Goal: Task Accomplishment & Management: Manage account settings

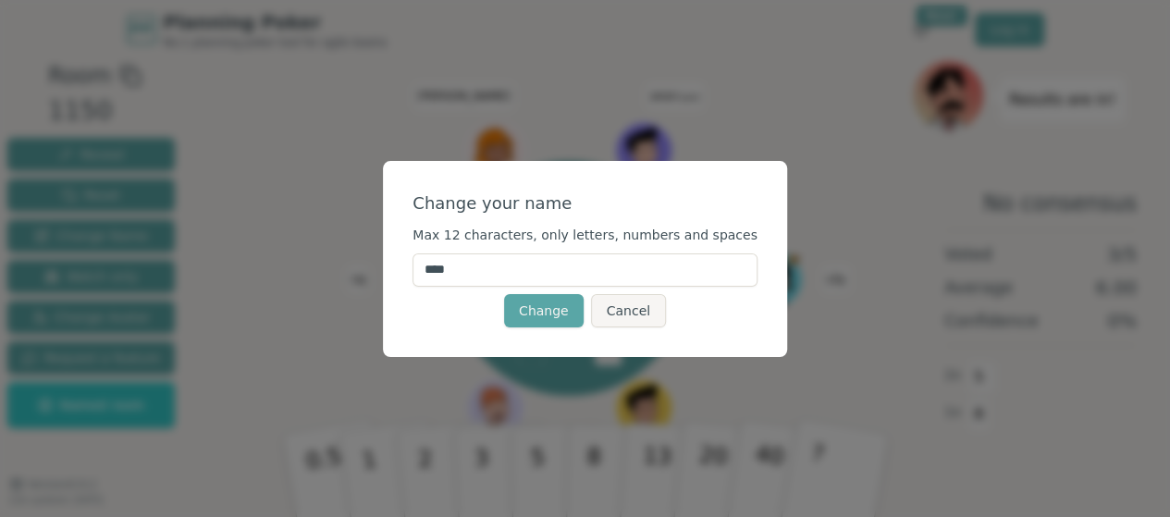
drag, startPoint x: 502, startPoint y: 273, endPoint x: 430, endPoint y: 269, distance: 72.2
click at [430, 269] on div "Change your name Max 12 characters, only letters, numbers and spaces **** Chang…" at bounding box center [585, 259] width 404 height 196
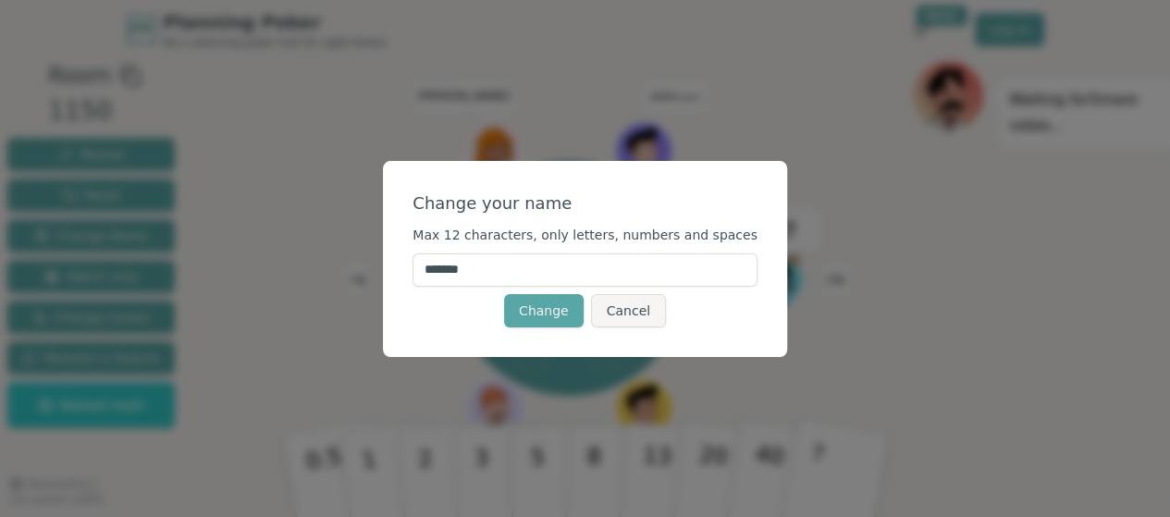
type input "********"
click at [542, 313] on button "Change" at bounding box center [544, 310] width 80 height 33
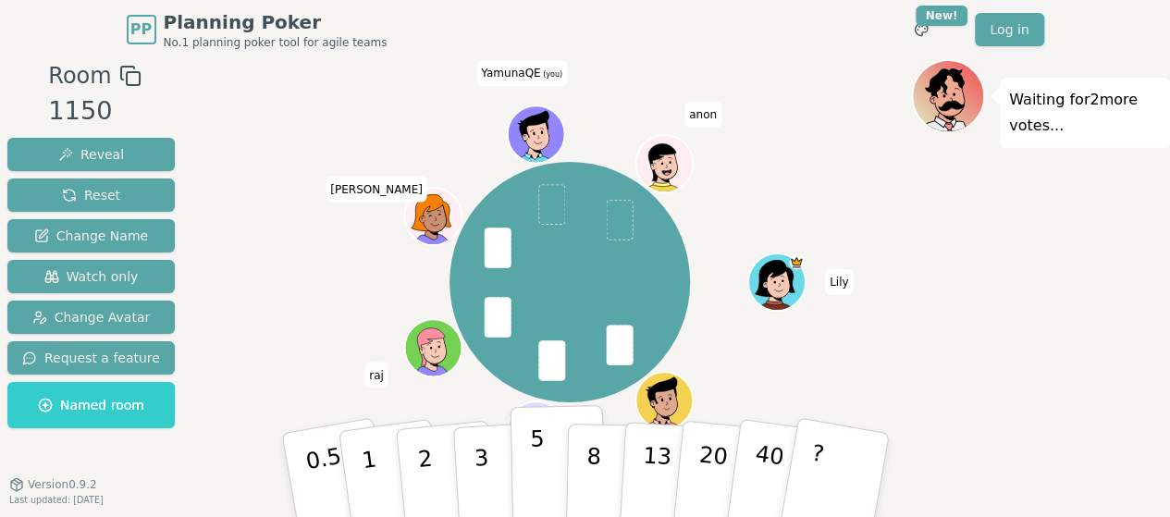
click at [537, 468] on p "5" at bounding box center [537, 475] width 16 height 100
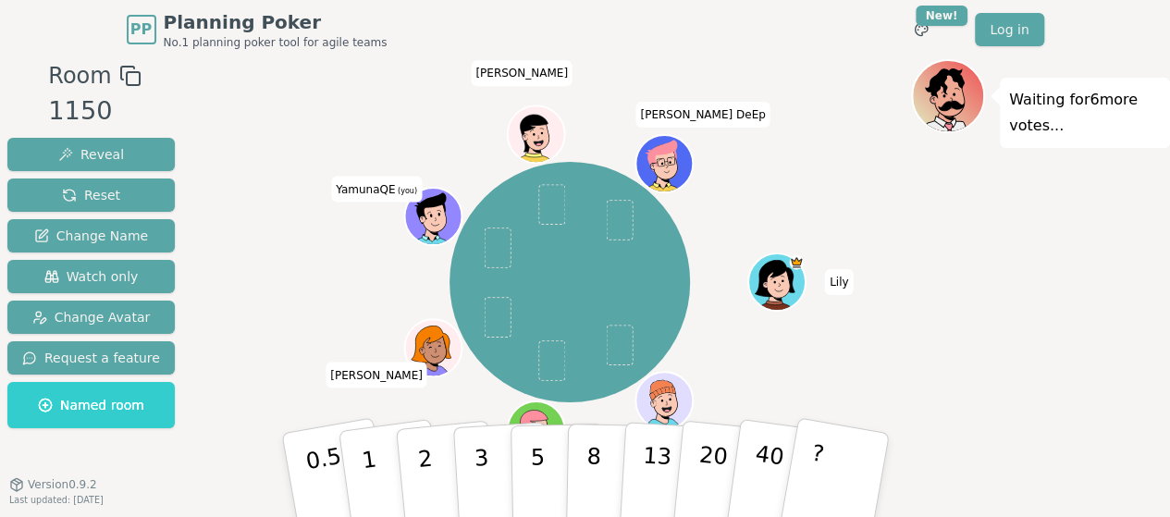
scroll to position [50, 0]
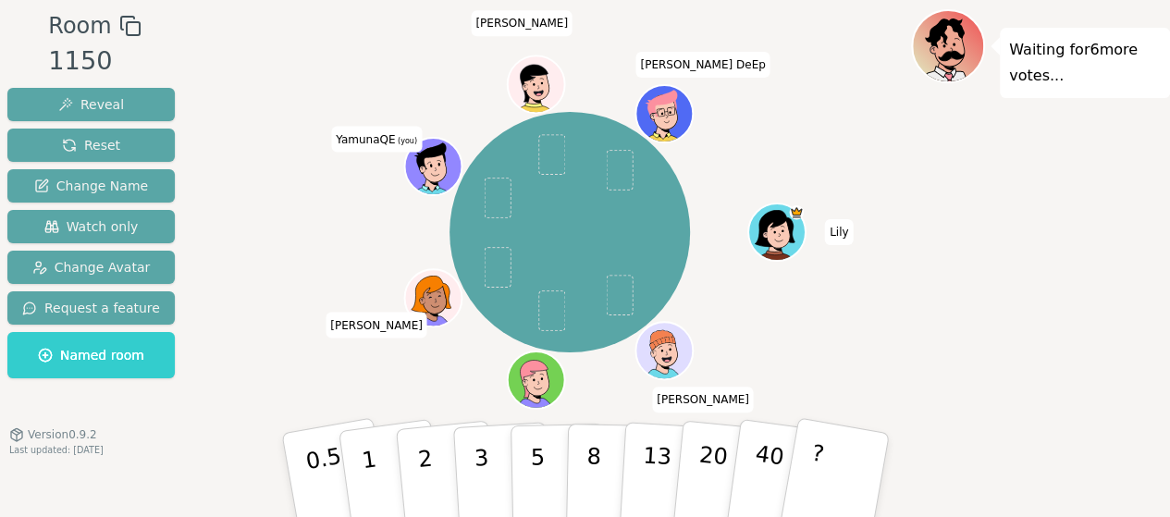
click at [429, 155] on icon at bounding box center [431, 157] width 30 height 31
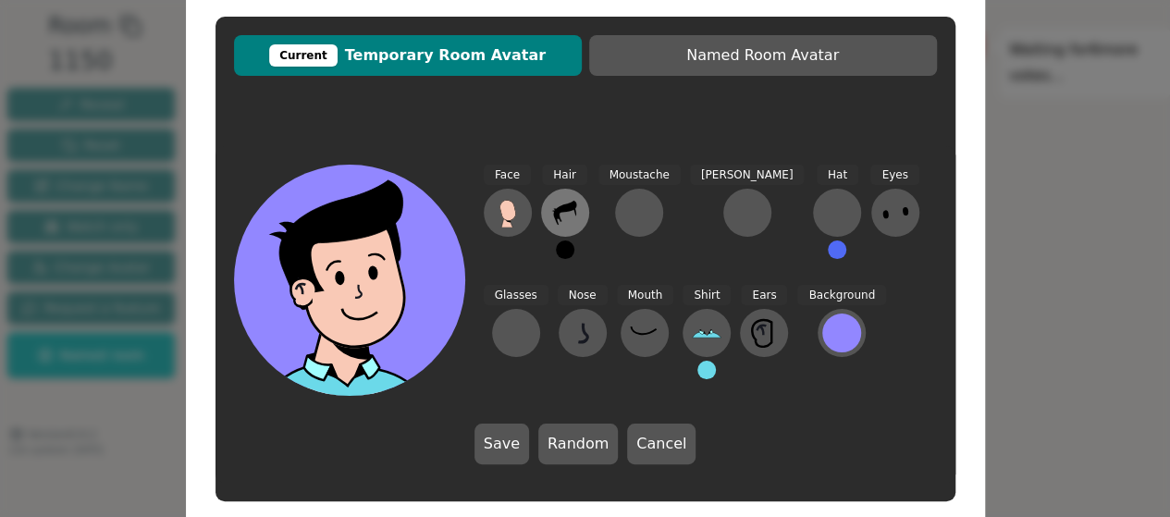
click at [573, 212] on icon at bounding box center [574, 211] width 3 height 7
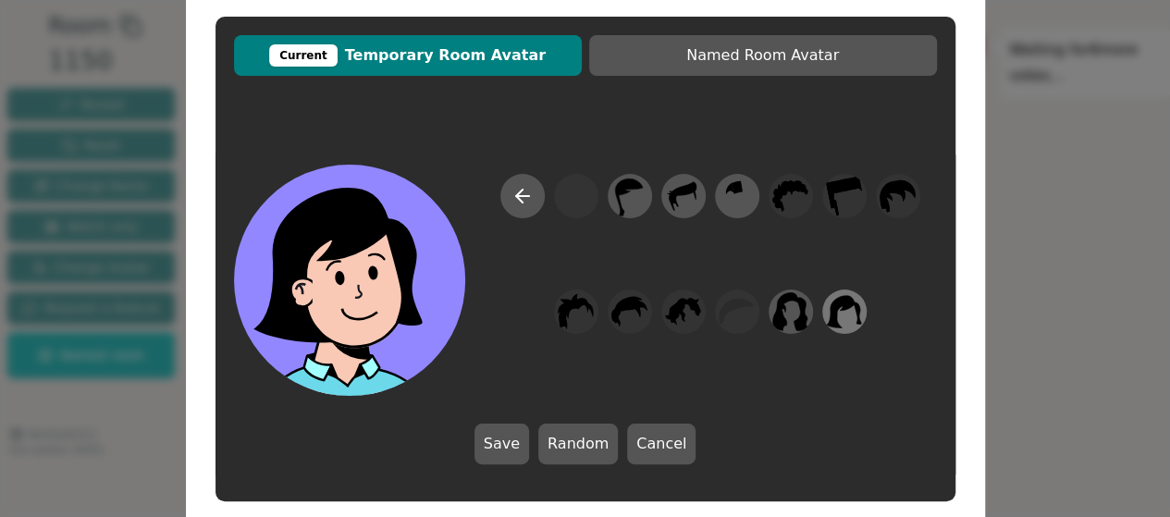
click at [847, 319] on icon at bounding box center [844, 311] width 36 height 42
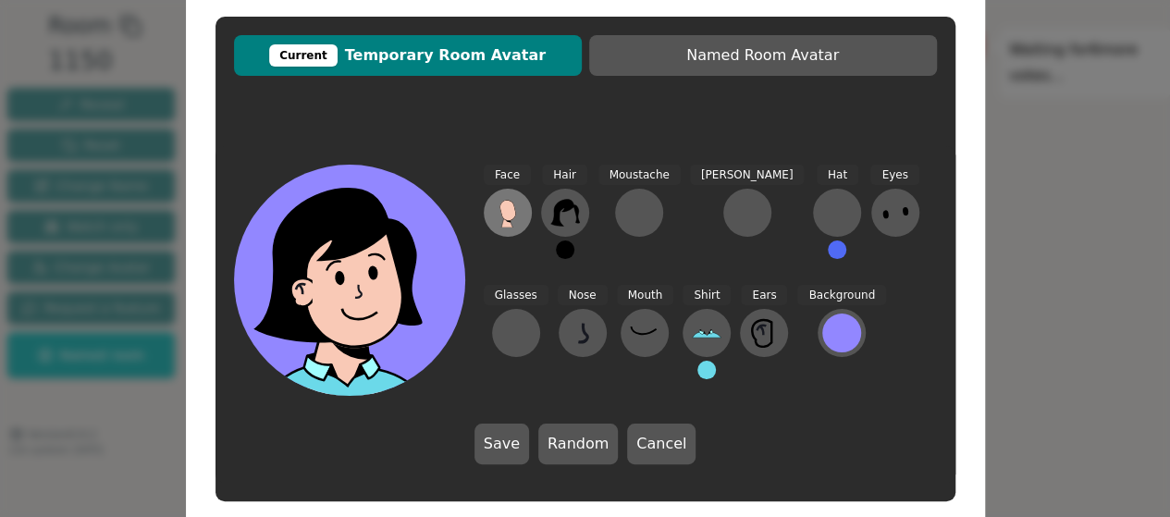
click at [496, 215] on icon at bounding box center [508, 213] width 30 height 30
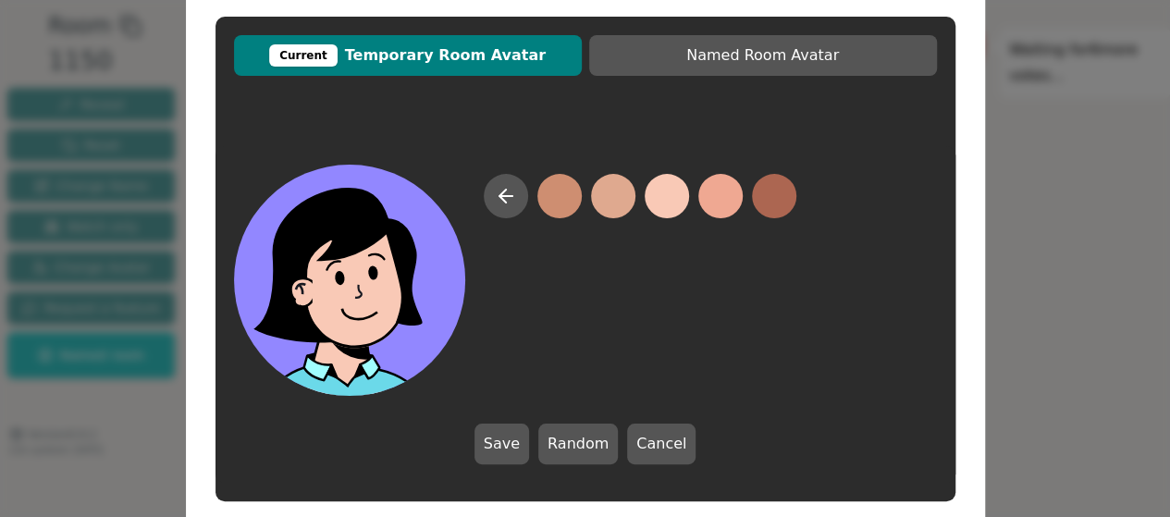
click at [658, 202] on button at bounding box center [666, 196] width 44 height 44
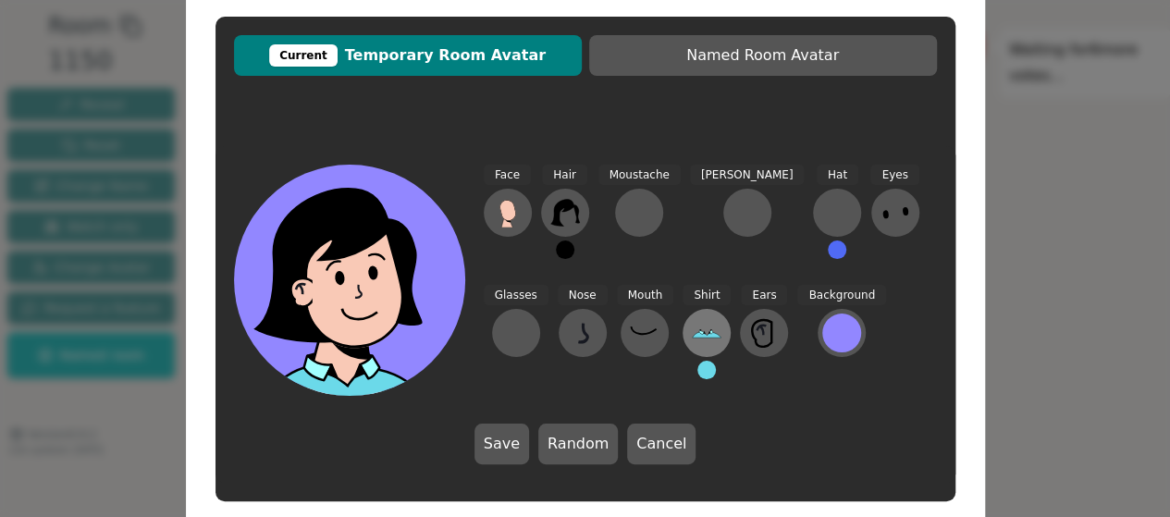
click at [709, 332] on icon at bounding box center [711, 332] width 4 height 4
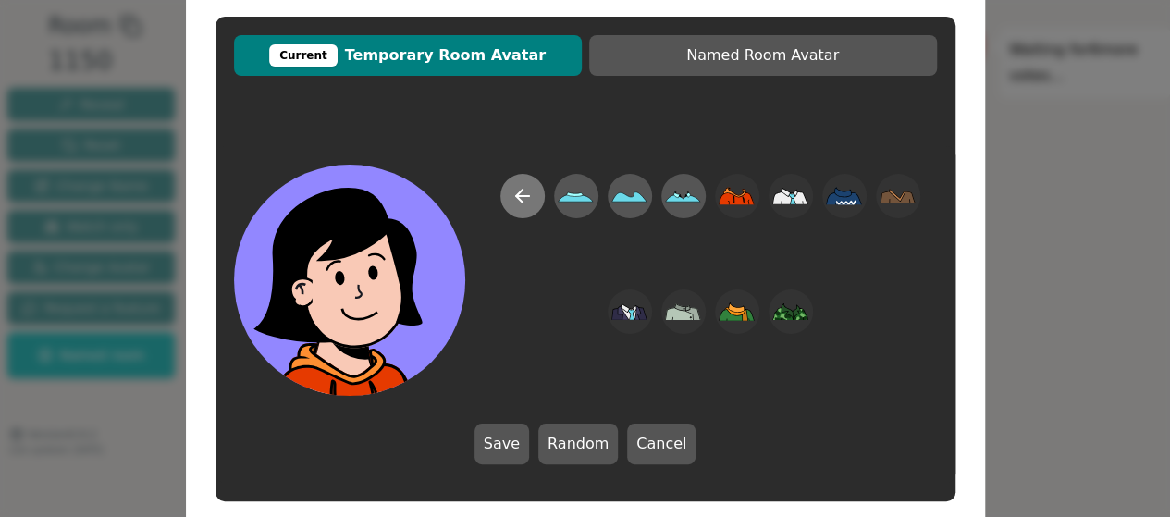
click at [511, 198] on icon at bounding box center [522, 196] width 22 height 22
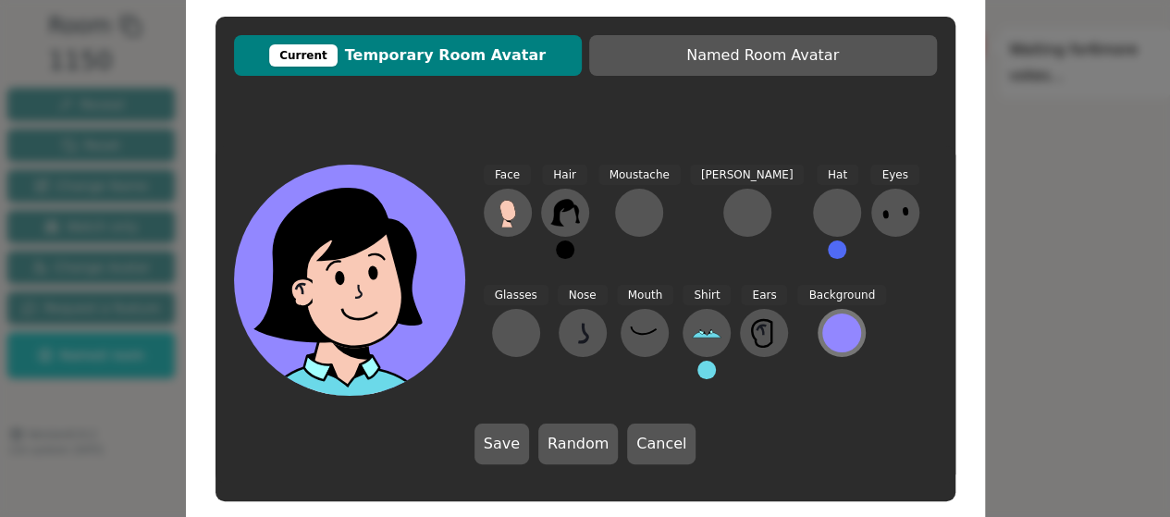
click at [822, 337] on div at bounding box center [841, 332] width 39 height 39
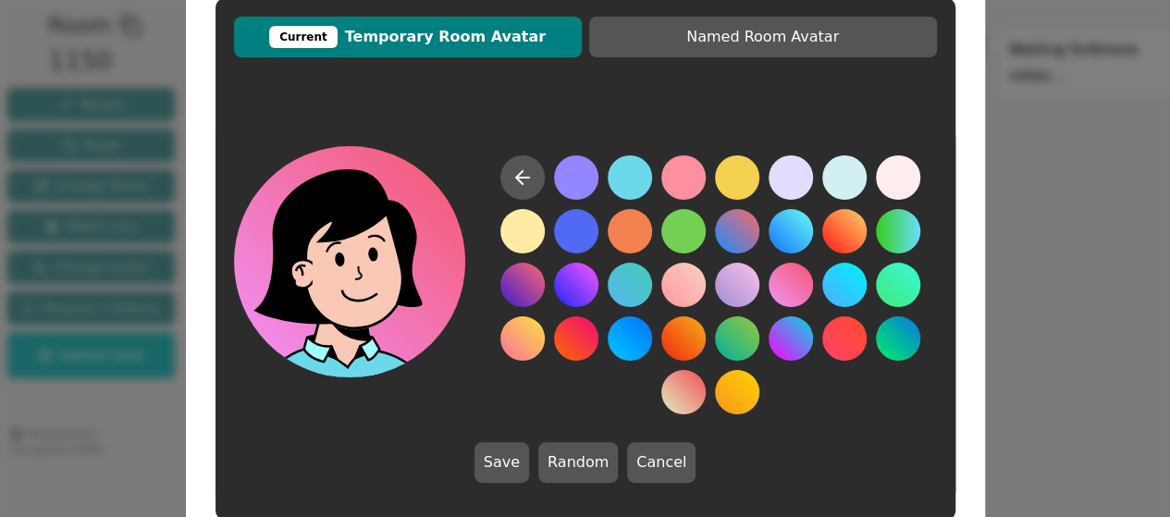
click at [784, 280] on button at bounding box center [790, 285] width 44 height 44
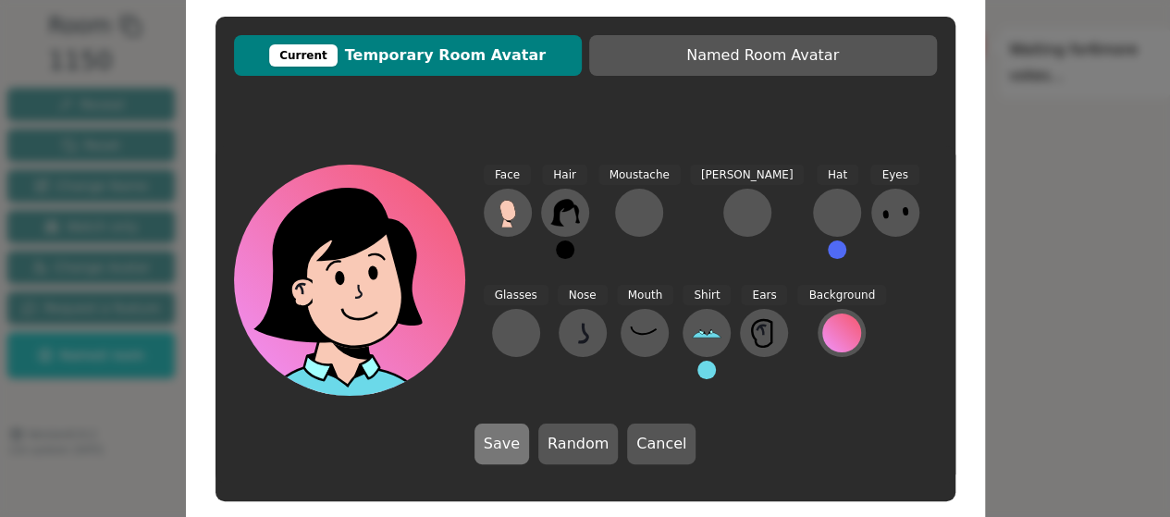
click at [508, 435] on button "Save" at bounding box center [501, 443] width 55 height 41
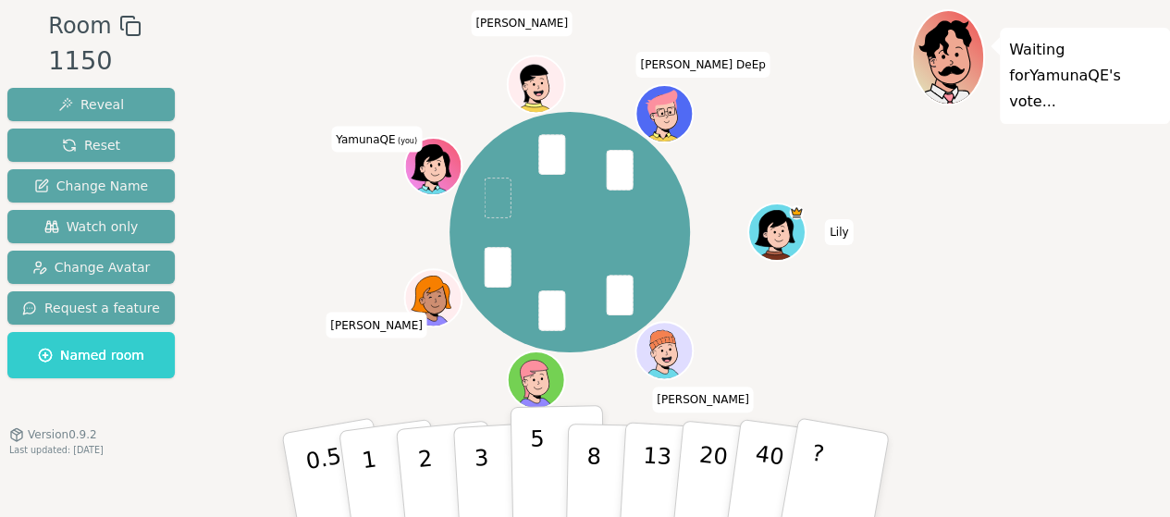
click at [538, 454] on p "5" at bounding box center [537, 475] width 16 height 100
